Goal: Check status: Check status

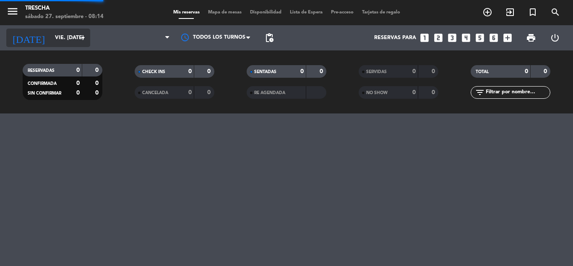
click at [83, 39] on icon "arrow_drop_down" at bounding box center [83, 38] width 10 height 10
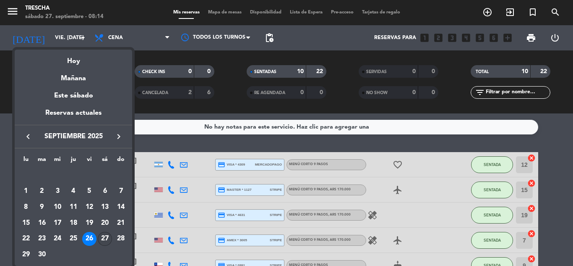
click at [108, 237] on div "27" at bounding box center [105, 239] width 14 height 14
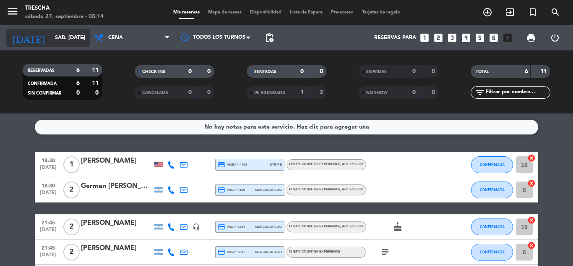
click at [81, 37] on icon "arrow_drop_down" at bounding box center [83, 38] width 10 height 10
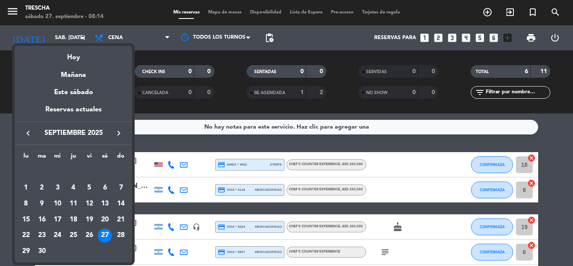
click at [115, 130] on icon "keyboard_arrow_right" at bounding box center [119, 133] width 10 height 10
click at [59, 186] on div "1" at bounding box center [57, 187] width 14 height 14
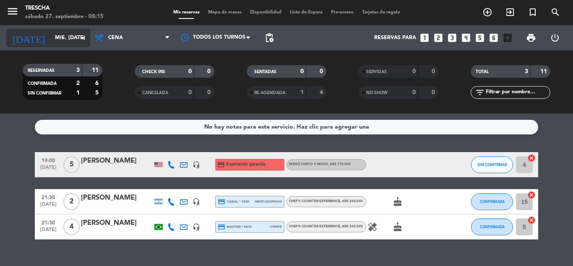
click at [86, 44] on input "mié. [DATE]" at bounding box center [86, 38] width 71 height 14
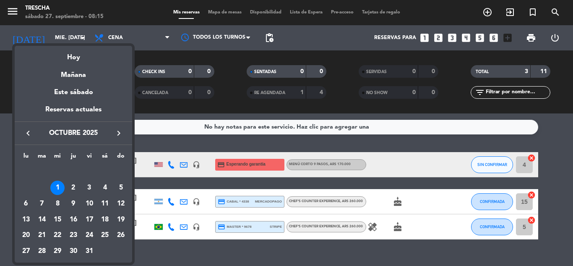
click at [192, 143] on div at bounding box center [286, 133] width 573 height 266
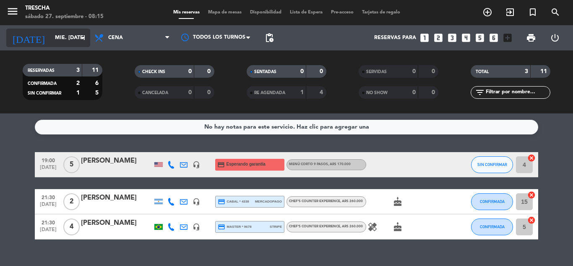
click at [85, 39] on icon "arrow_drop_down" at bounding box center [83, 38] width 10 height 10
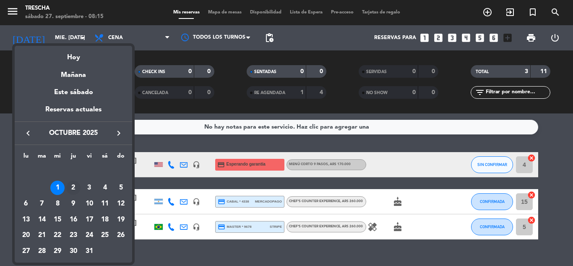
click at [73, 188] on div "2" at bounding box center [73, 187] width 14 height 14
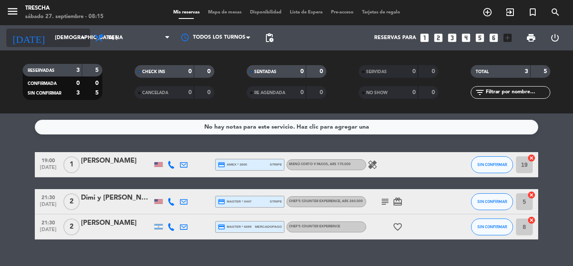
click at [83, 42] on icon "arrow_drop_down" at bounding box center [83, 38] width 10 height 10
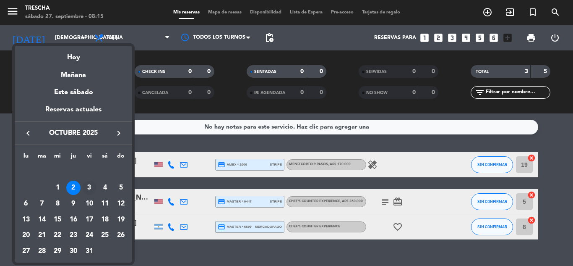
click at [89, 191] on div "3" at bounding box center [89, 187] width 14 height 14
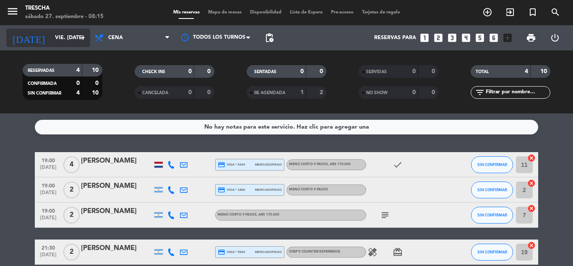
click at [80, 31] on input "vie. [DATE]" at bounding box center [86, 38] width 71 height 14
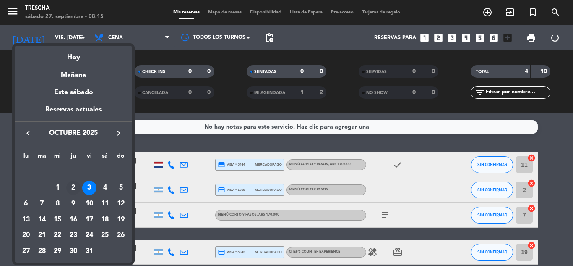
click at [76, 191] on div "2" at bounding box center [73, 187] width 14 height 14
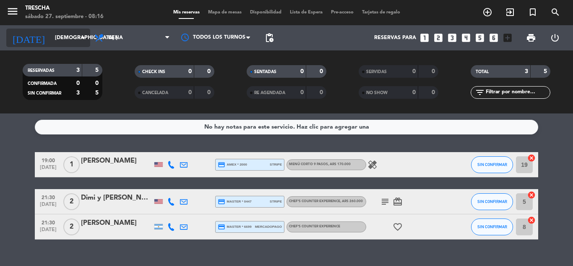
click at [86, 37] on icon "arrow_drop_down" at bounding box center [83, 38] width 10 height 10
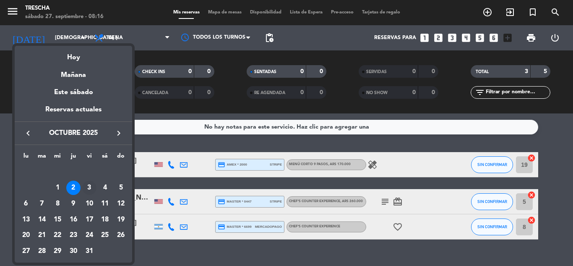
click at [86, 186] on div "3" at bounding box center [89, 187] width 14 height 14
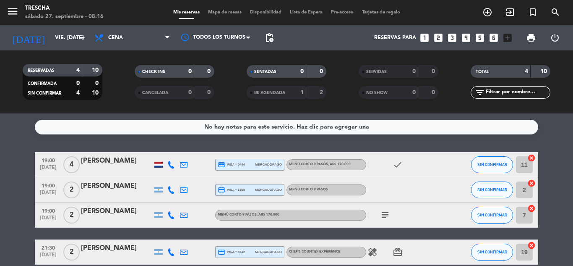
scroll to position [41, 0]
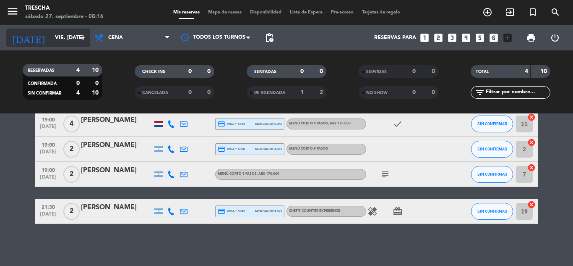
click at [80, 31] on input "vie. [DATE]" at bounding box center [86, 38] width 71 height 14
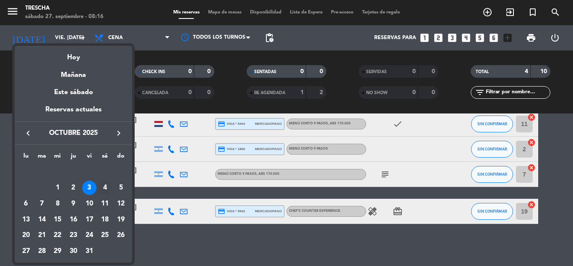
click at [102, 184] on div "4" at bounding box center [105, 187] width 14 height 14
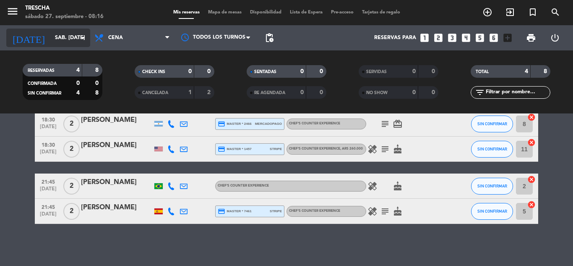
click at [81, 42] on icon "arrow_drop_down" at bounding box center [83, 38] width 10 height 10
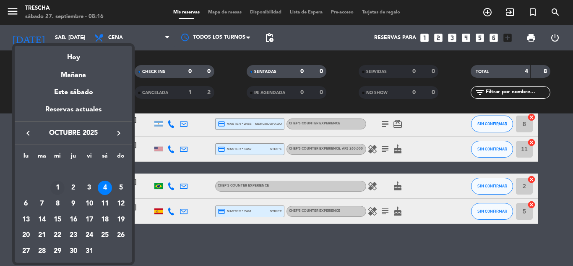
click at [63, 187] on div "1" at bounding box center [57, 187] width 14 height 14
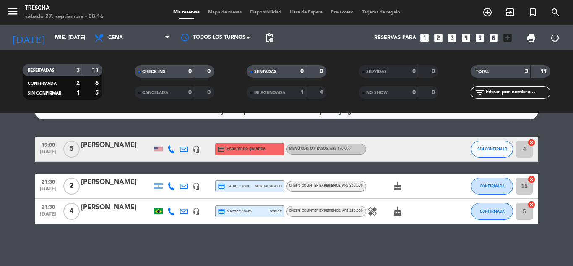
scroll to position [0, 0]
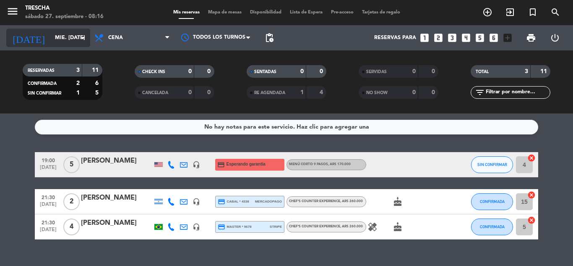
click at [81, 39] on icon "arrow_drop_down" at bounding box center [83, 38] width 10 height 10
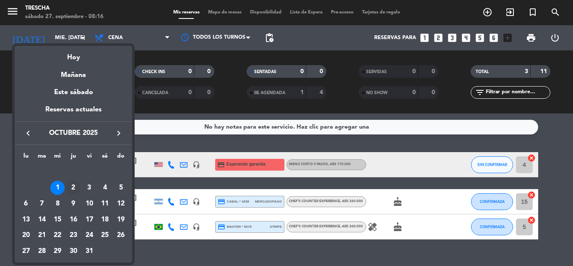
click at [74, 190] on div "2" at bounding box center [73, 187] width 14 height 14
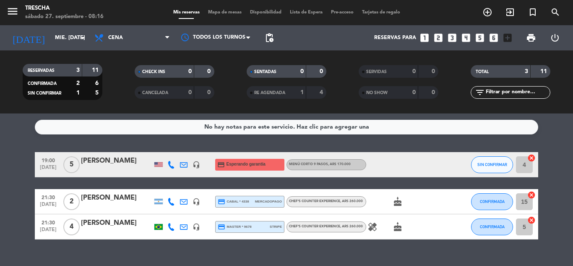
type input "[DEMOGRAPHIC_DATA] [DATE]"
